Goal: Information Seeking & Learning: Learn about a topic

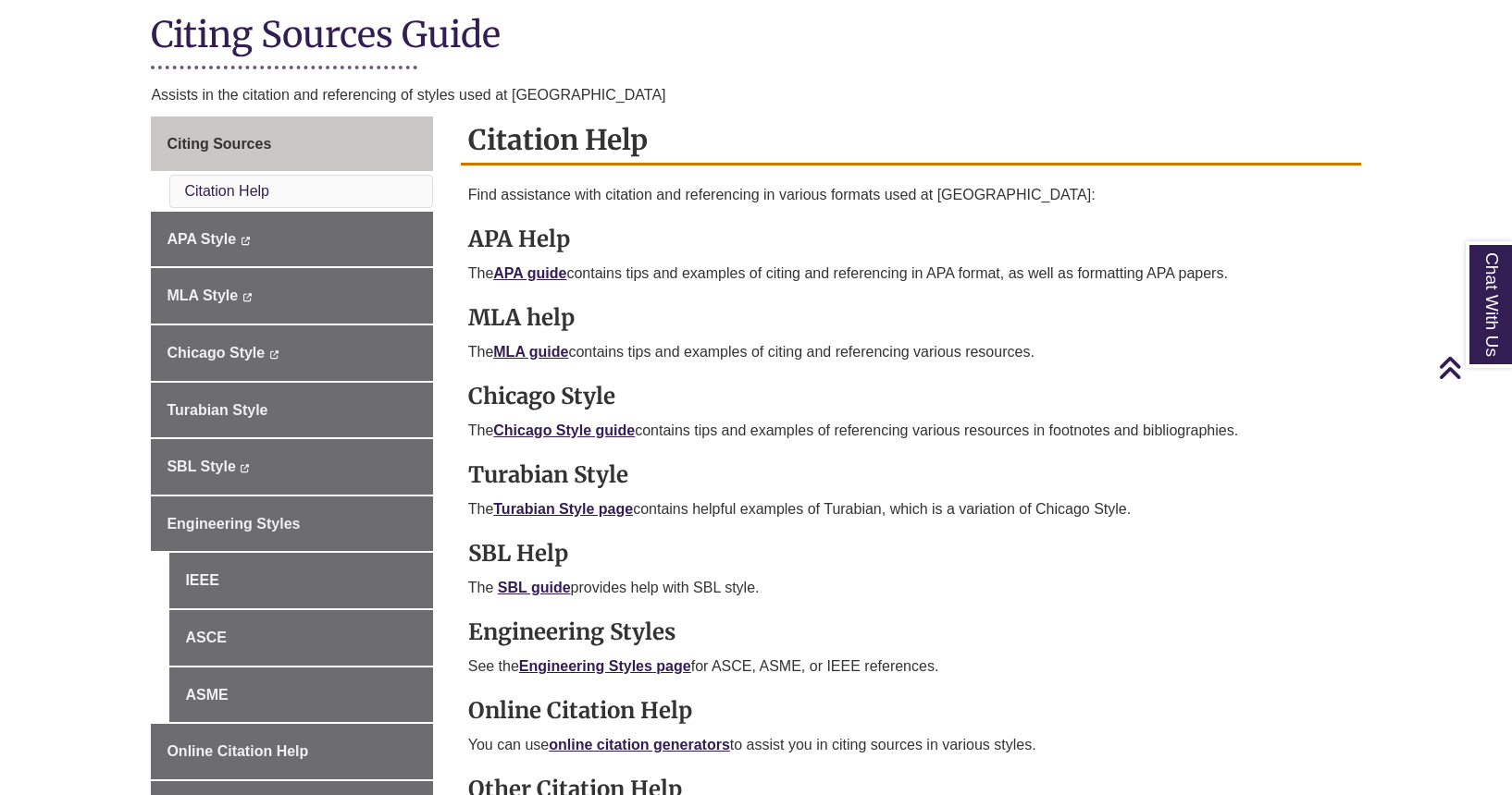
scroll to position [429, 0]
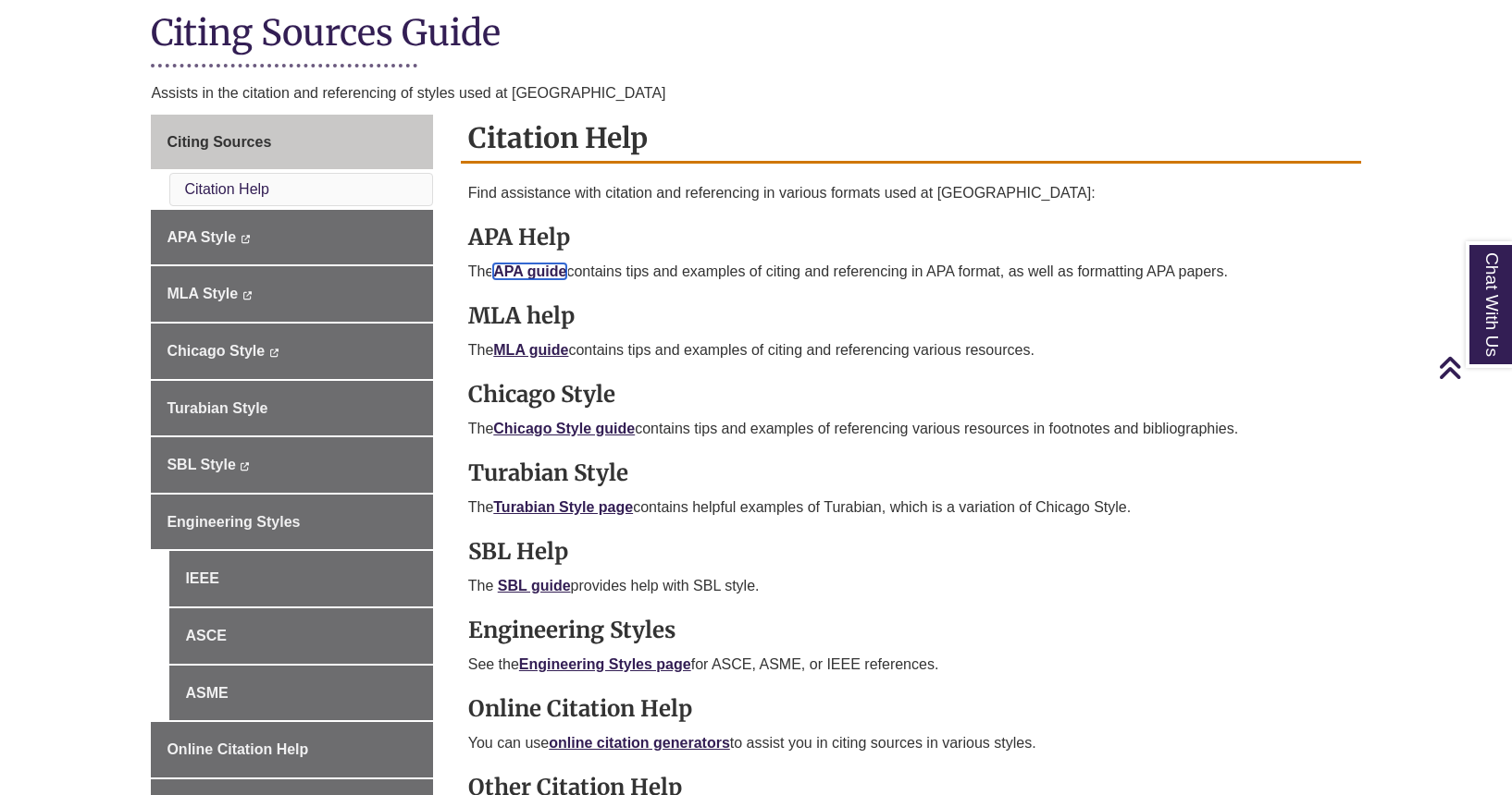
click at [542, 272] on link "APA guide" at bounding box center [530, 271] width 73 height 15
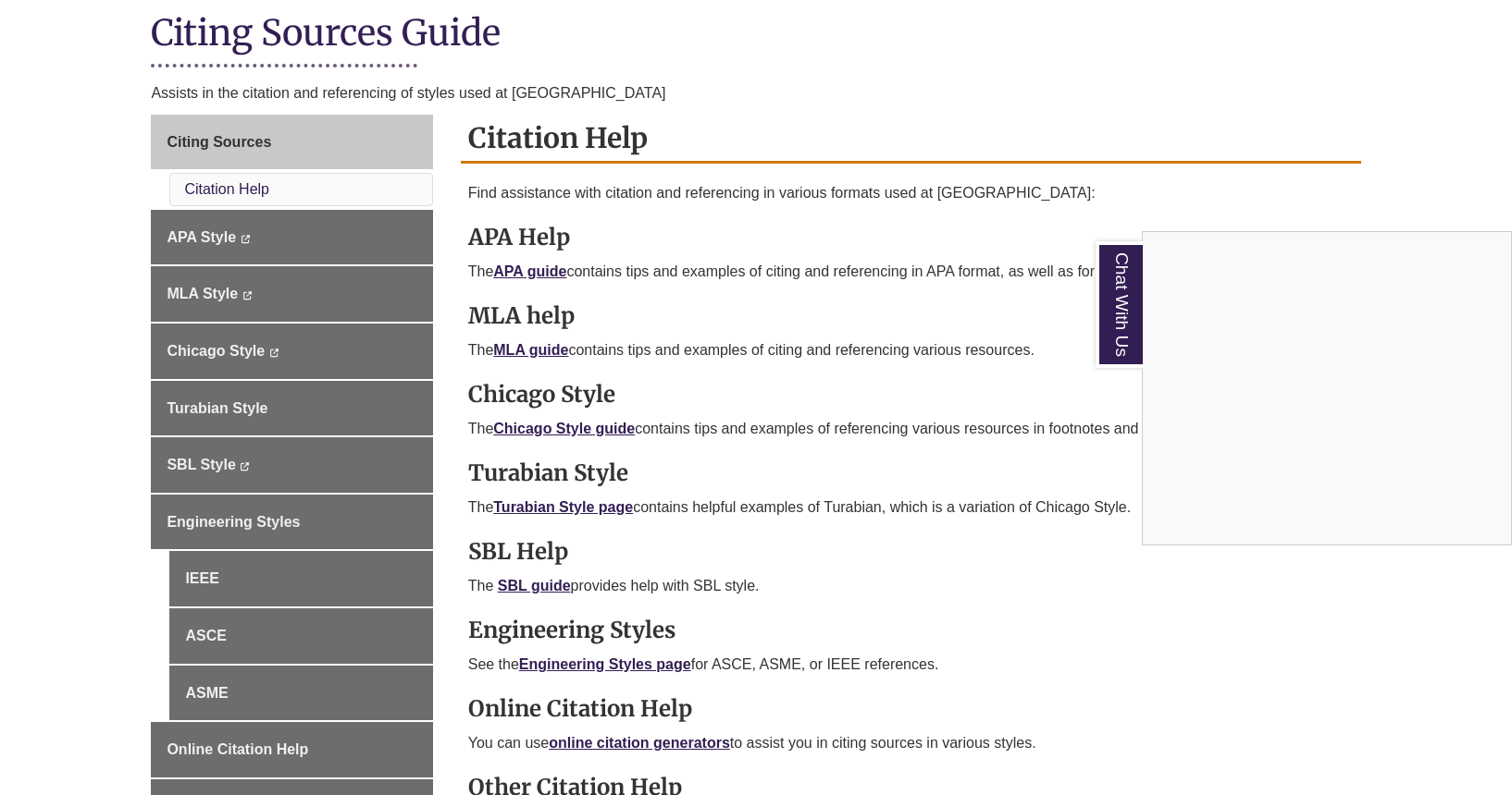
click at [517, 351] on div "Chat With Us" at bounding box center [756, 397] width 1512 height 795
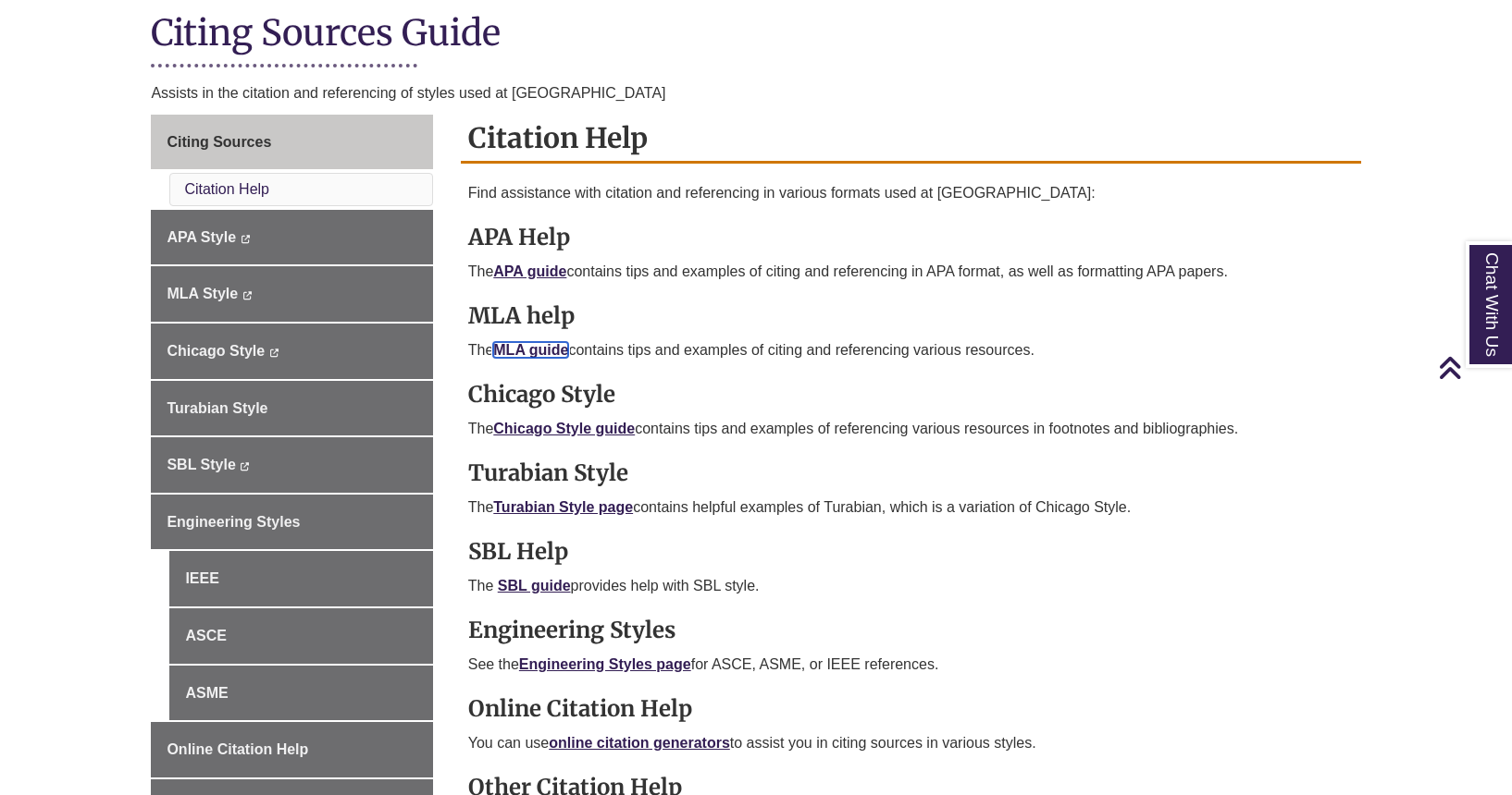
click at [525, 351] on link "MLA guide" at bounding box center [531, 350] width 75 height 15
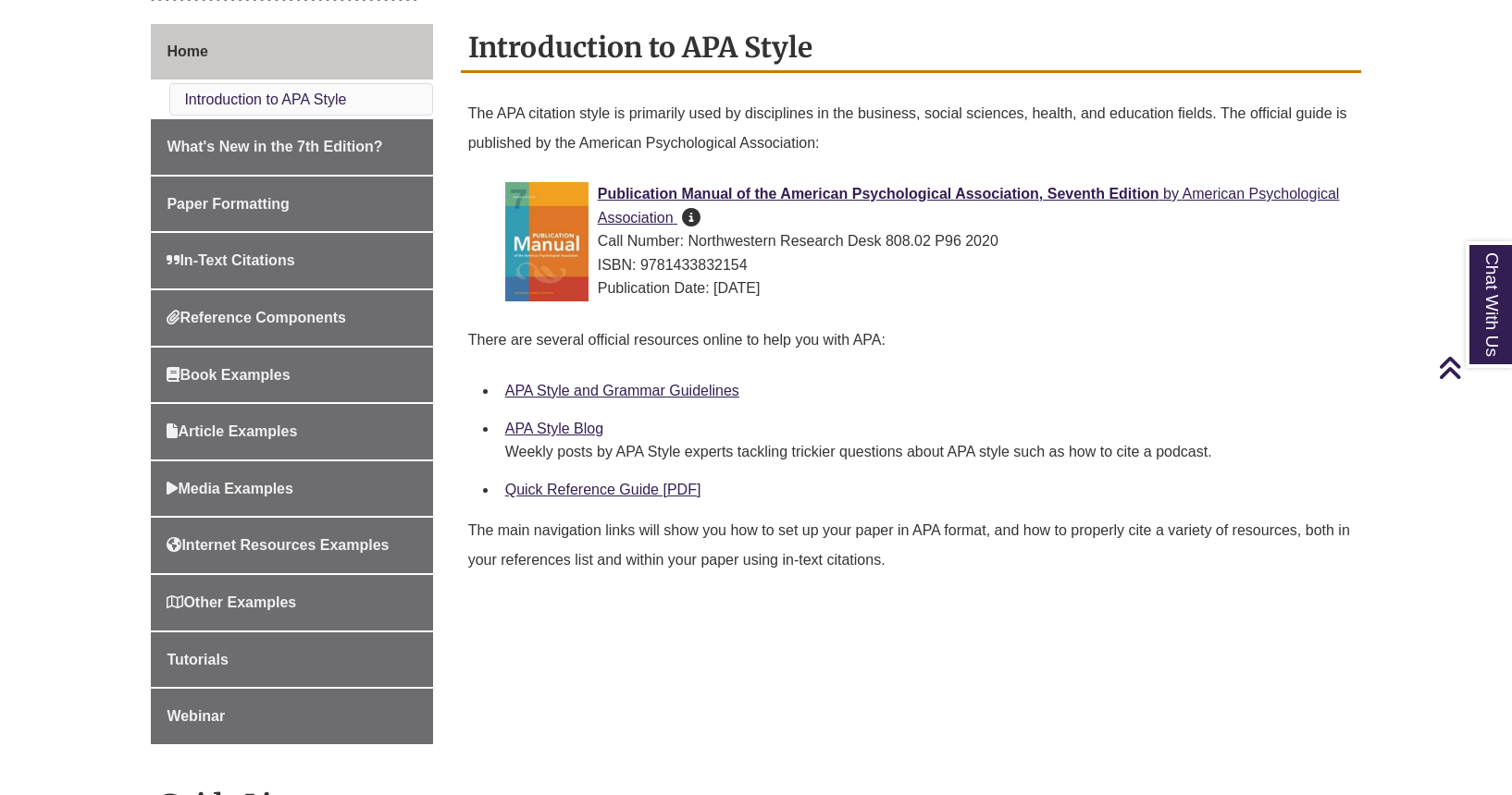
scroll to position [518, 0]
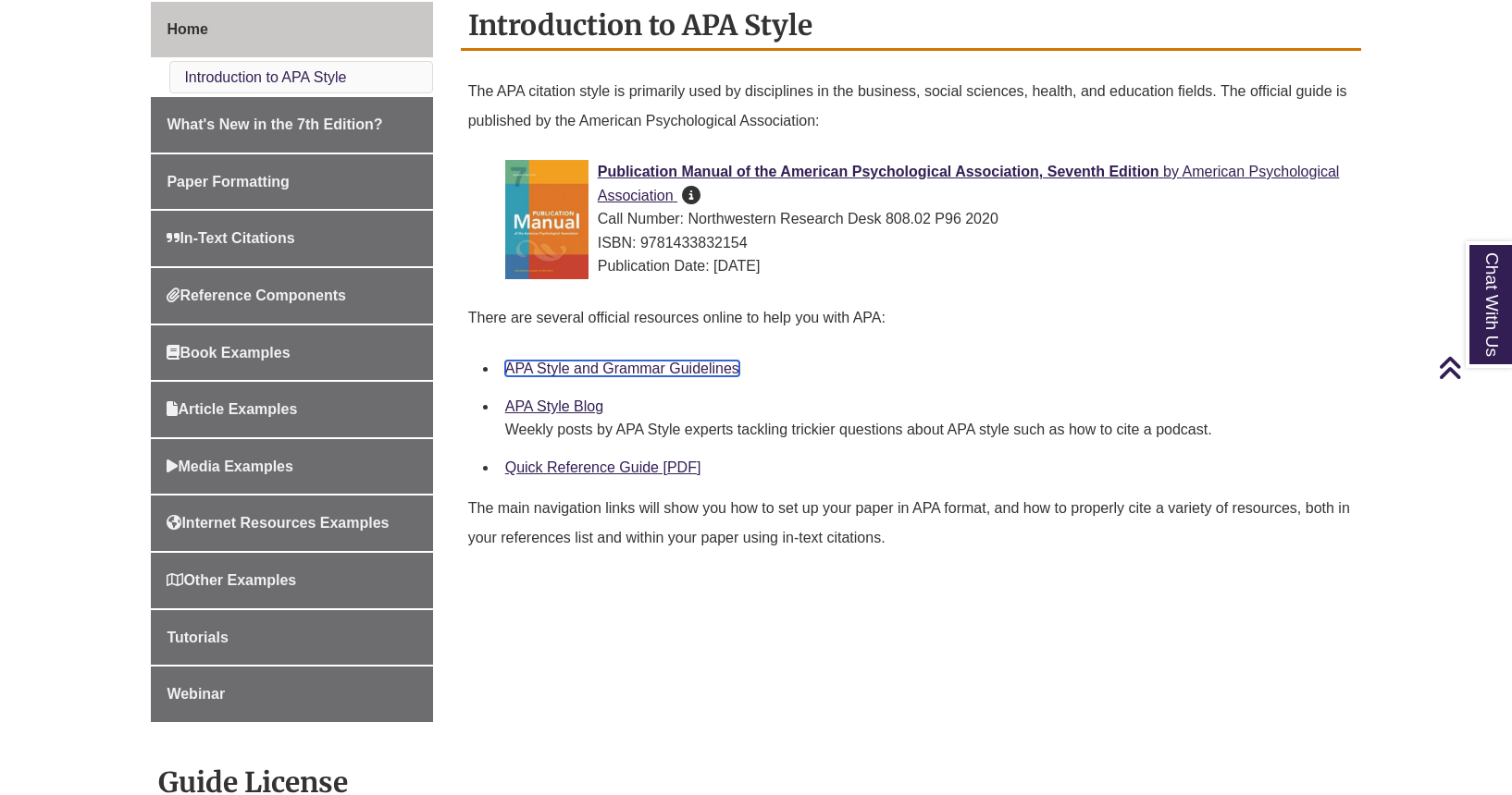
click at [646, 368] on link "APA Style and Grammar Guidelines" at bounding box center [621, 368] width 234 height 15
